Goal: Transaction & Acquisition: Purchase product/service

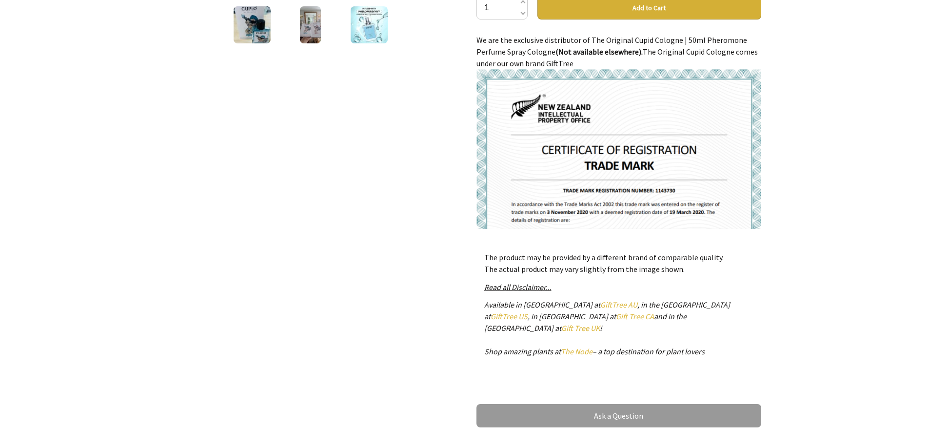
scroll to position [293, 0]
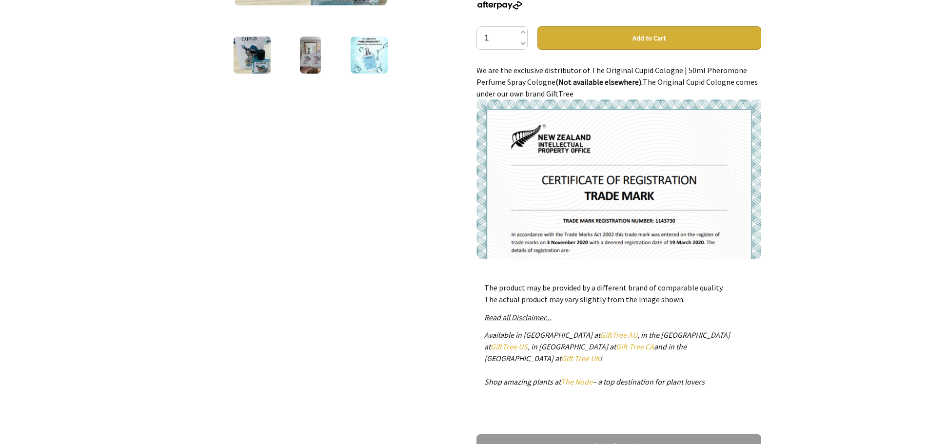
click at [363, 60] on img at bounding box center [369, 55] width 37 height 37
click at [633, 34] on button "Add to Cart" at bounding box center [650, 37] width 224 height 23
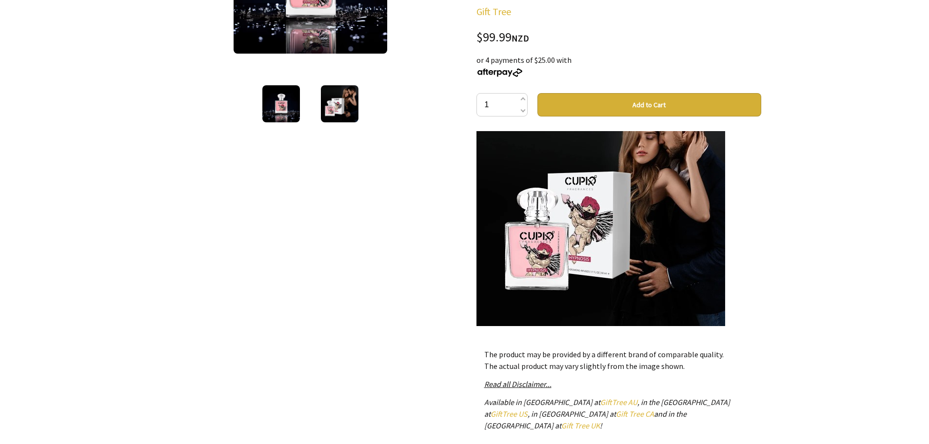
scroll to position [829, 0]
